Goal: Transaction & Acquisition: Purchase product/service

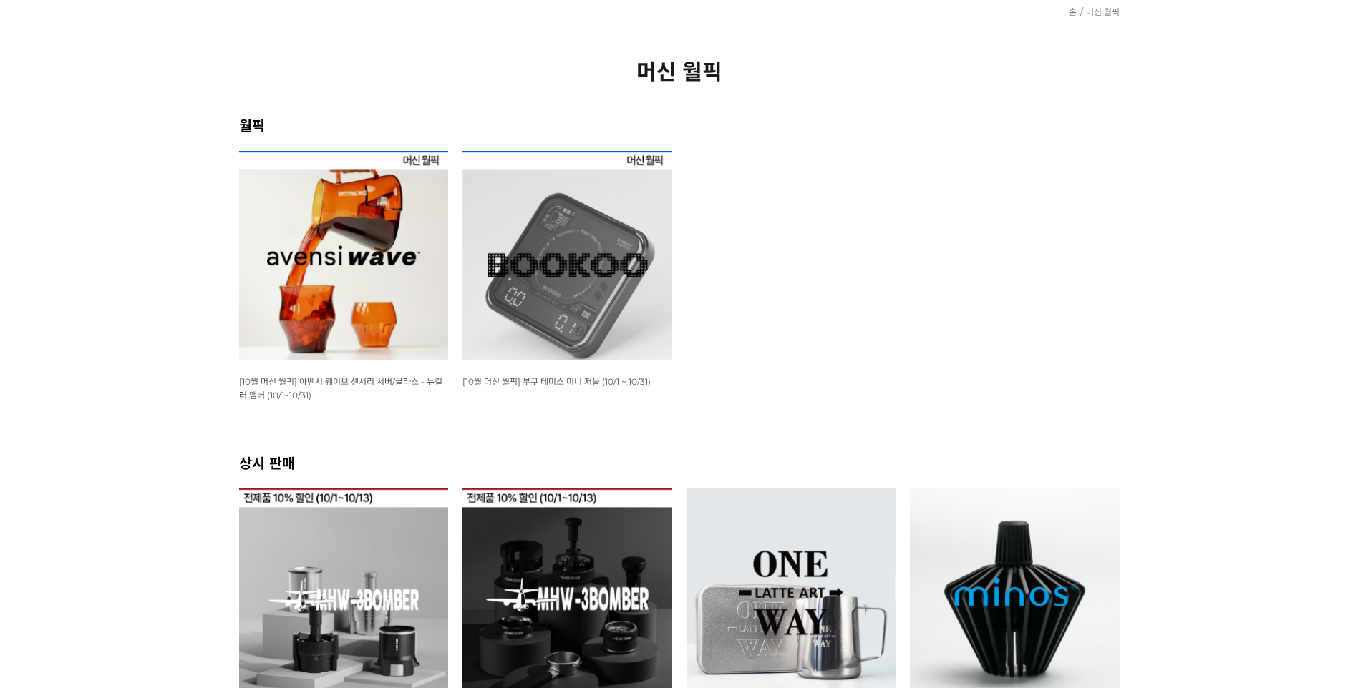
click at [374, 295] on img at bounding box center [344, 256] width 210 height 210
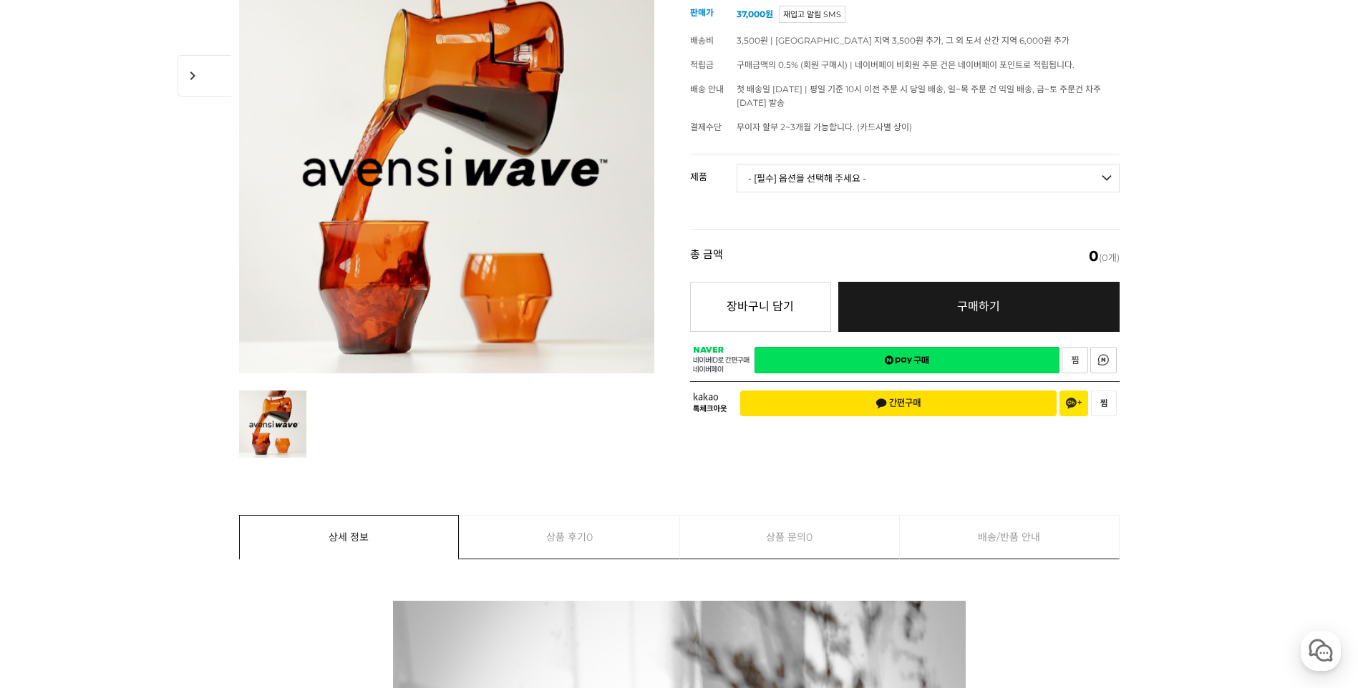
scroll to position [210, 0]
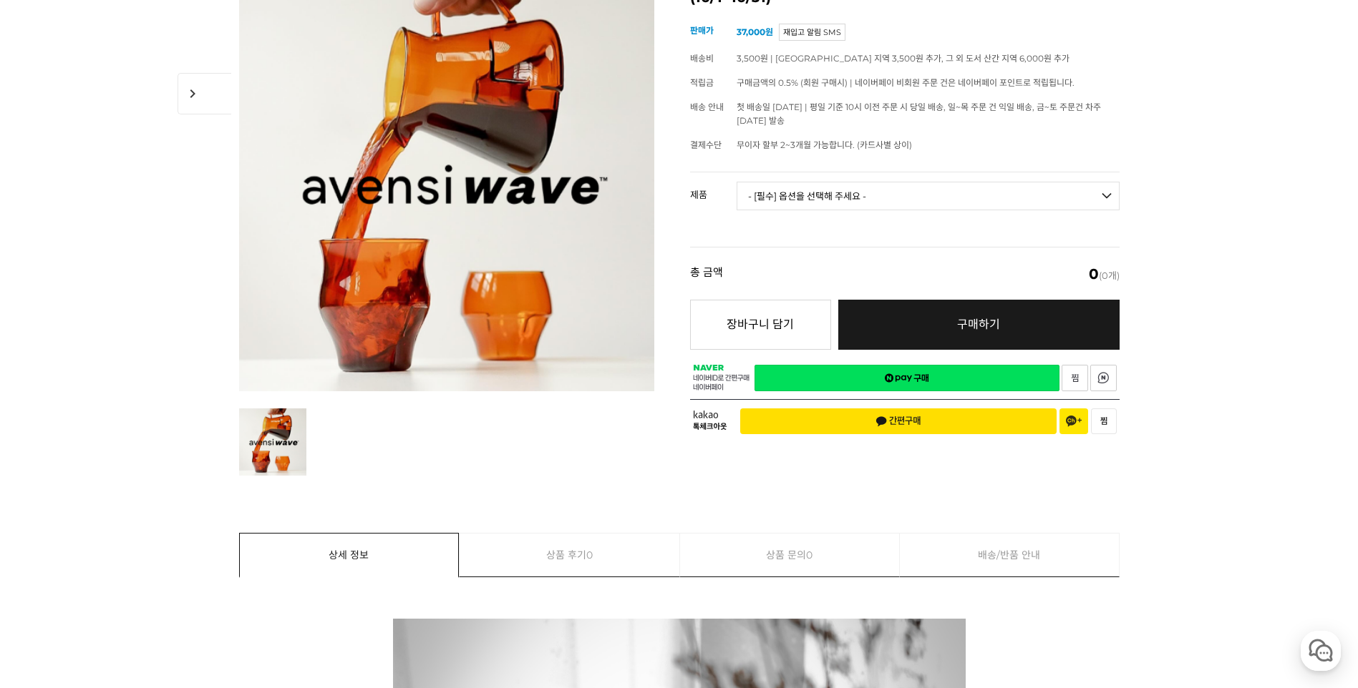
click at [1004, 190] on select "- [필수] 옵션을 선택해 주세요 - ------------------- 웨이브 앰버 3종 세트 [품절] 사이클론 센서리 서버 앰버 [품절] …" at bounding box center [927, 196] width 383 height 29
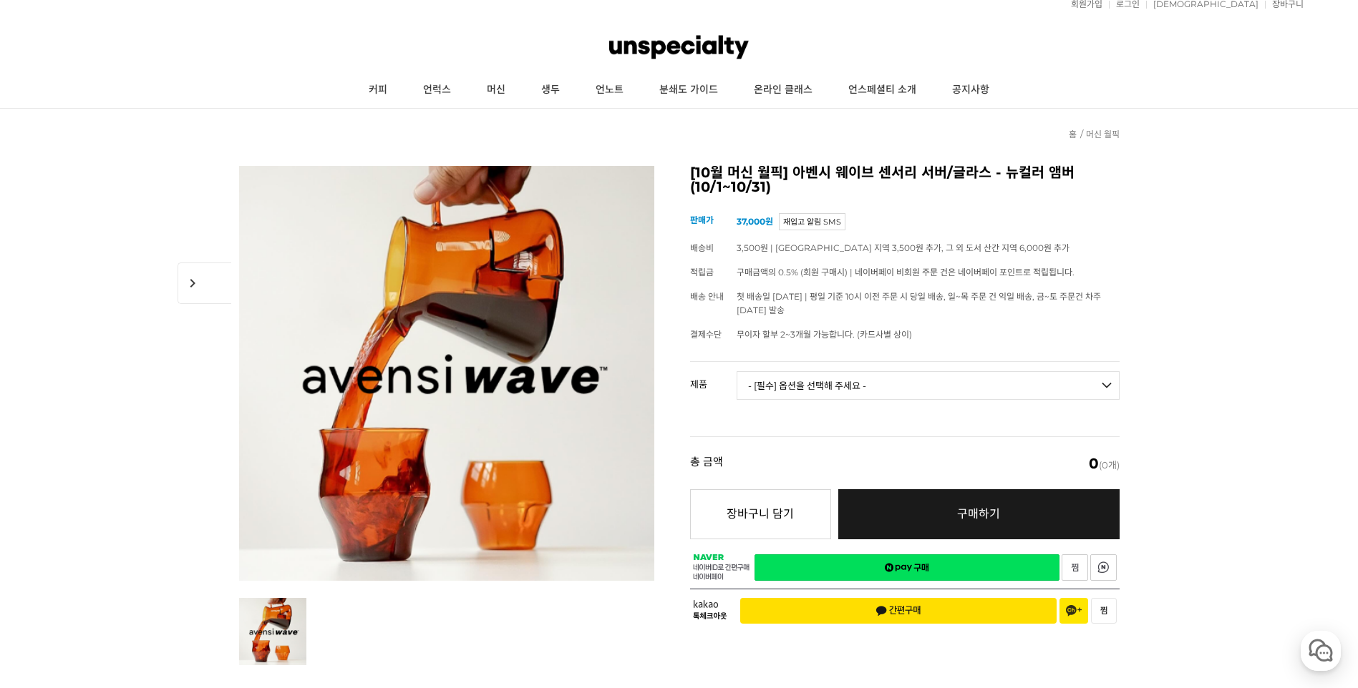
scroll to position [0, 0]
